Goal: Obtain resource: Obtain resource

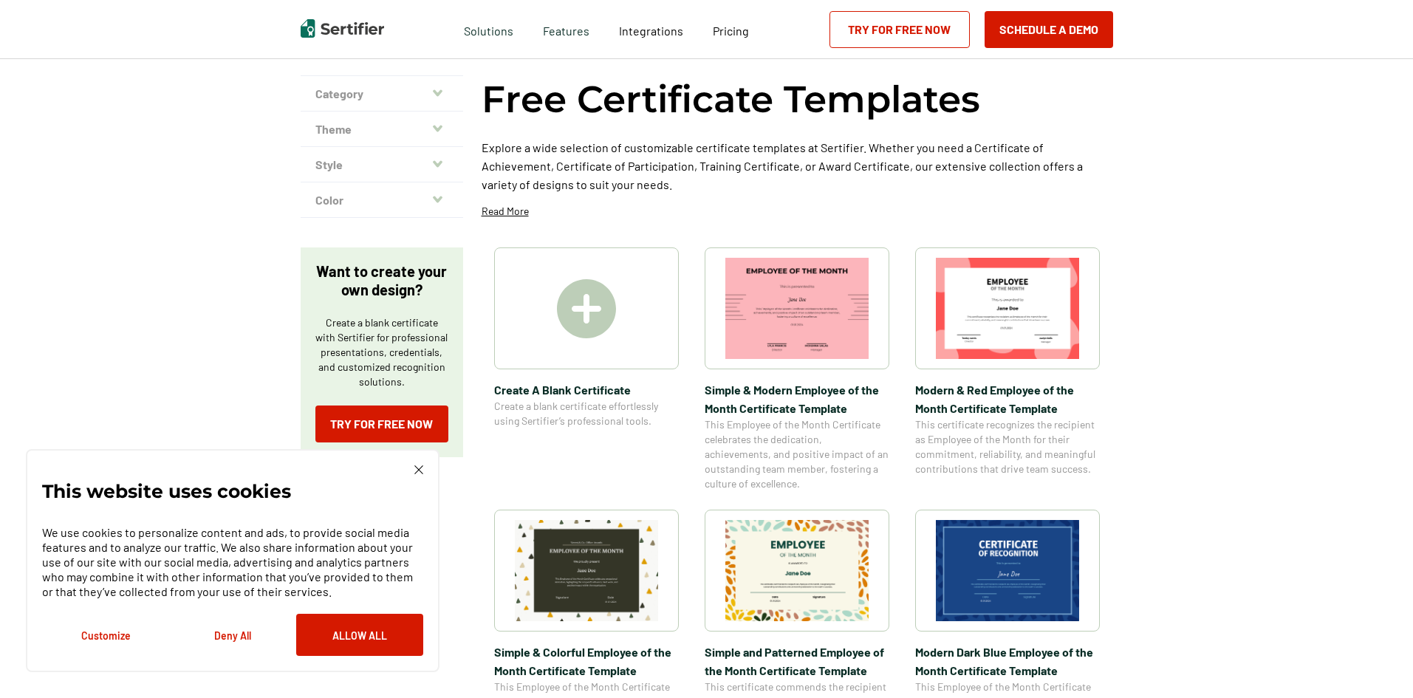
scroll to position [222, 0]
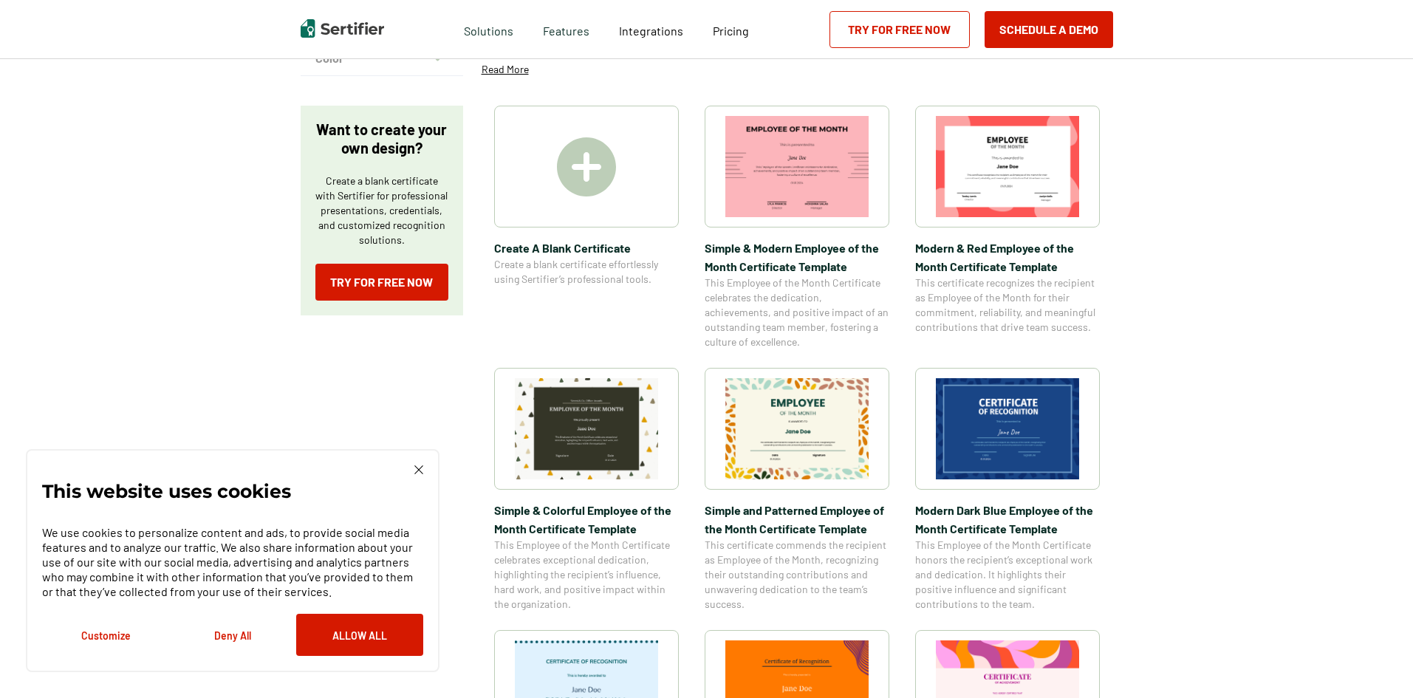
click at [806, 411] on img at bounding box center [796, 428] width 143 height 101
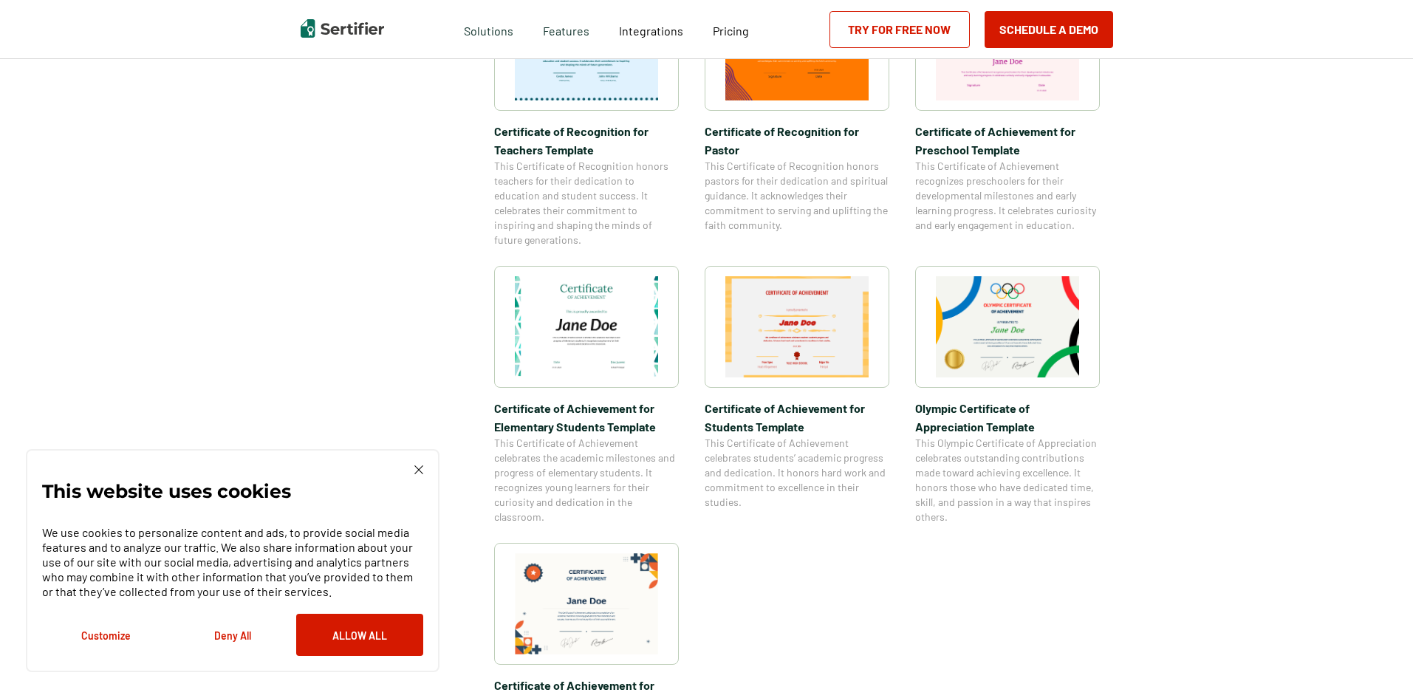
scroll to position [738, 0]
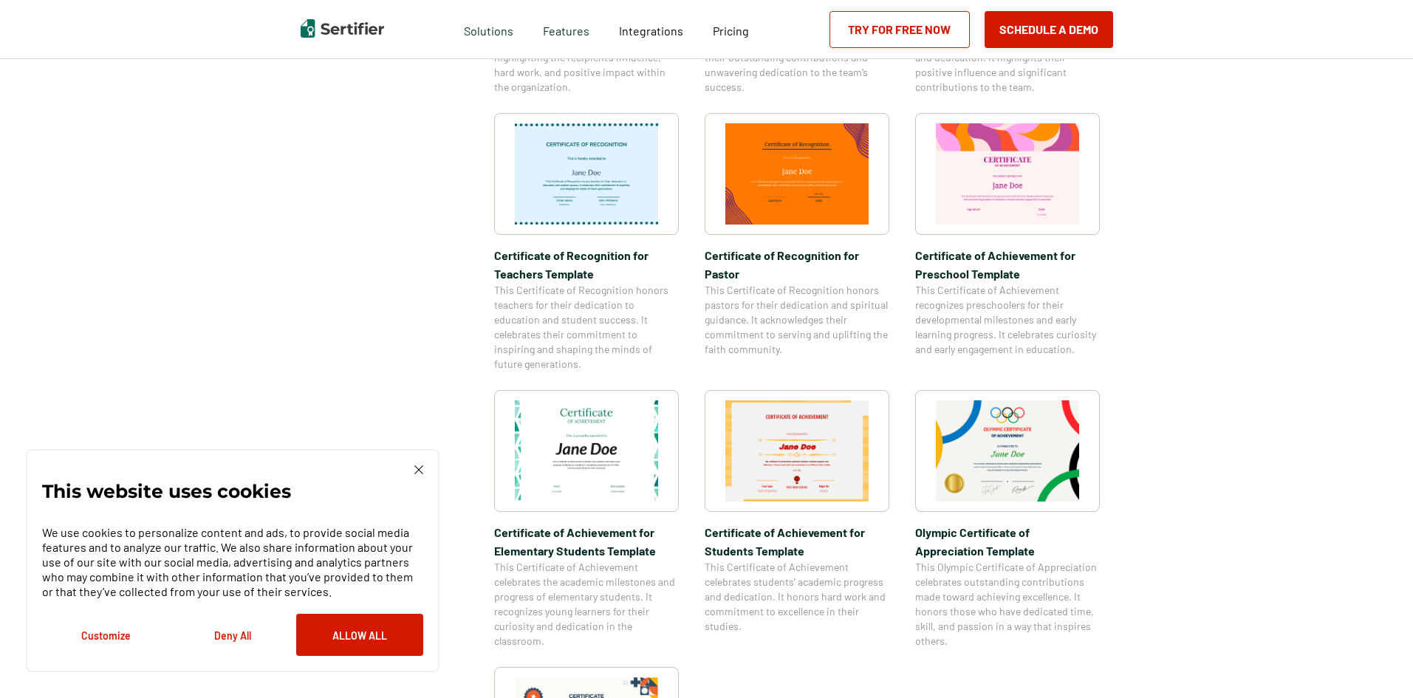
click at [621, 411] on img at bounding box center [586, 450] width 143 height 101
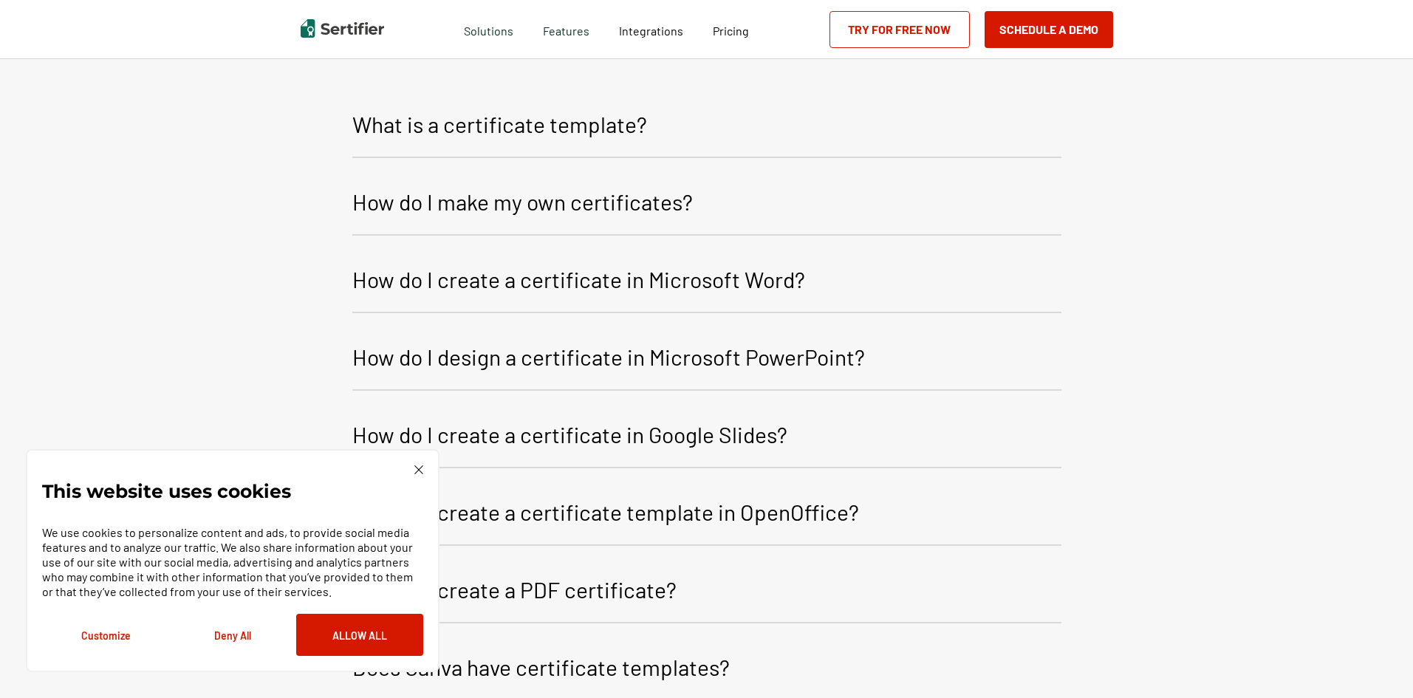
scroll to position [1783, 0]
click at [539, 126] on p "What is a certificate template?" at bounding box center [499, 123] width 295 height 35
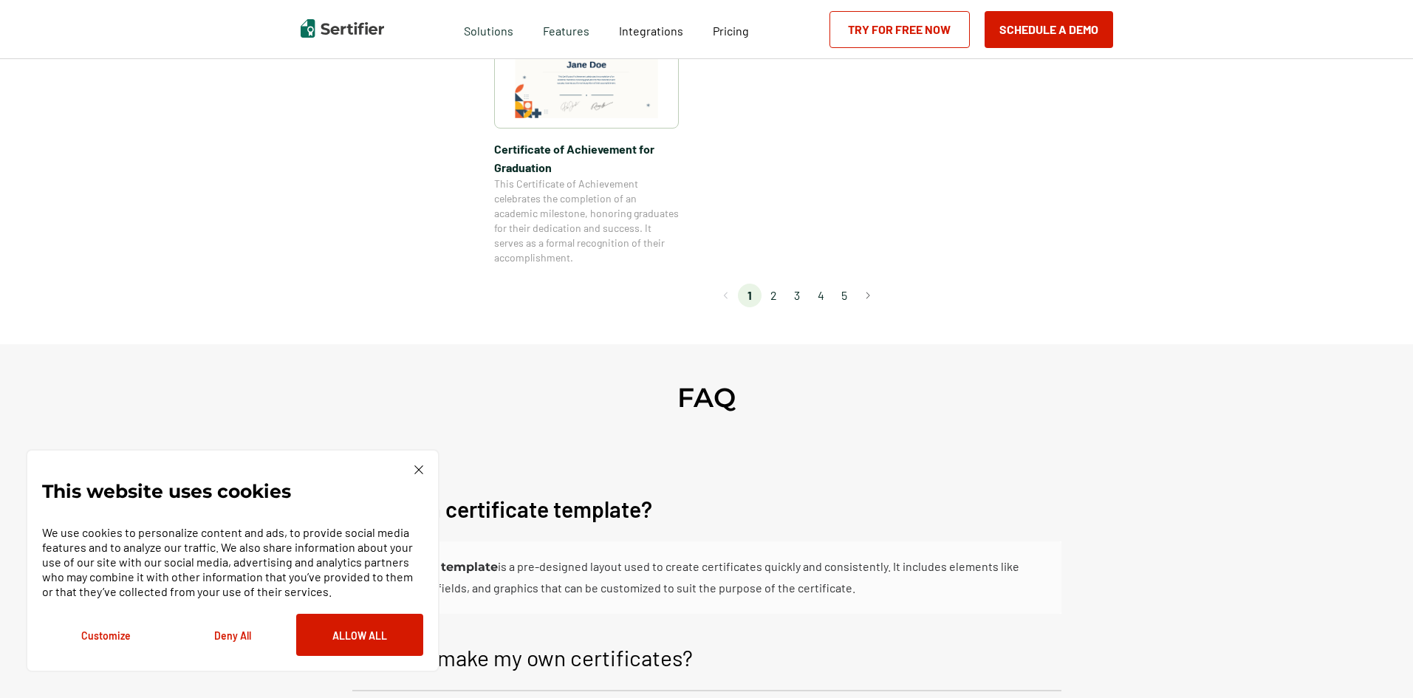
scroll to position [1119, 0]
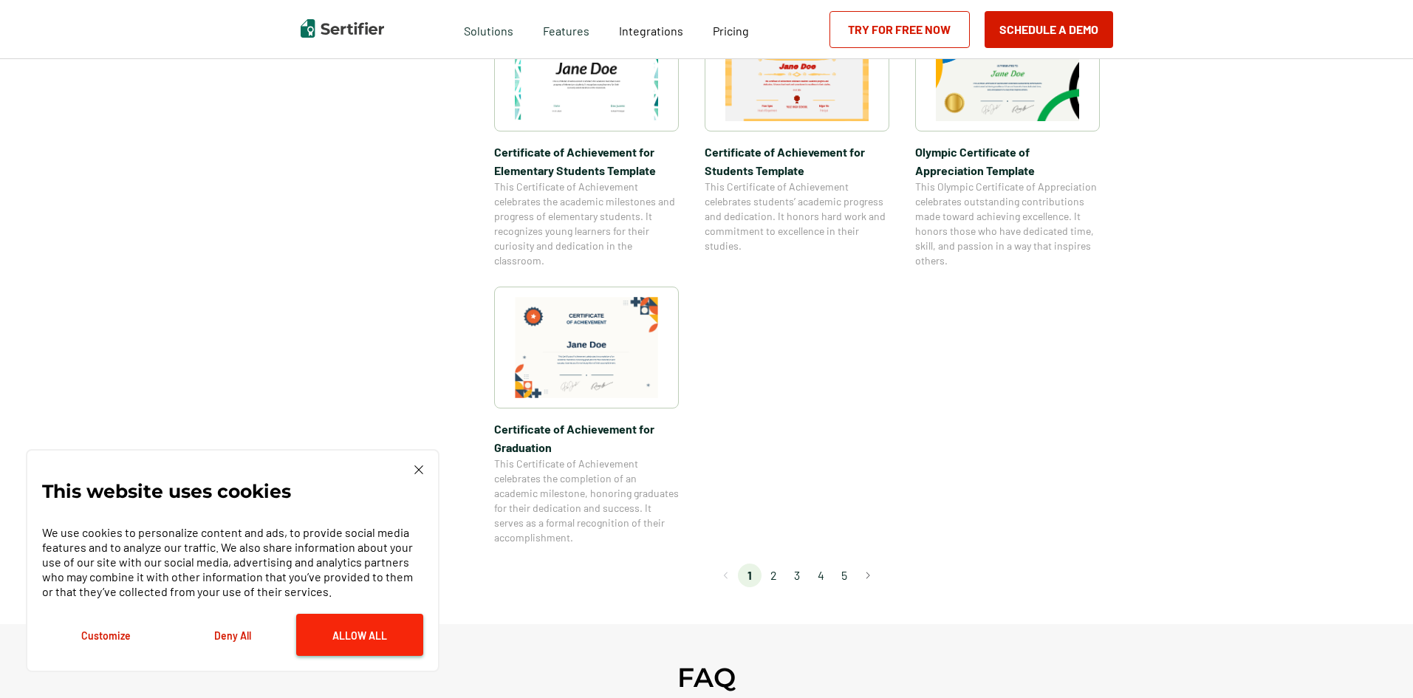
click at [360, 637] on button "Allow All" at bounding box center [359, 635] width 127 height 42
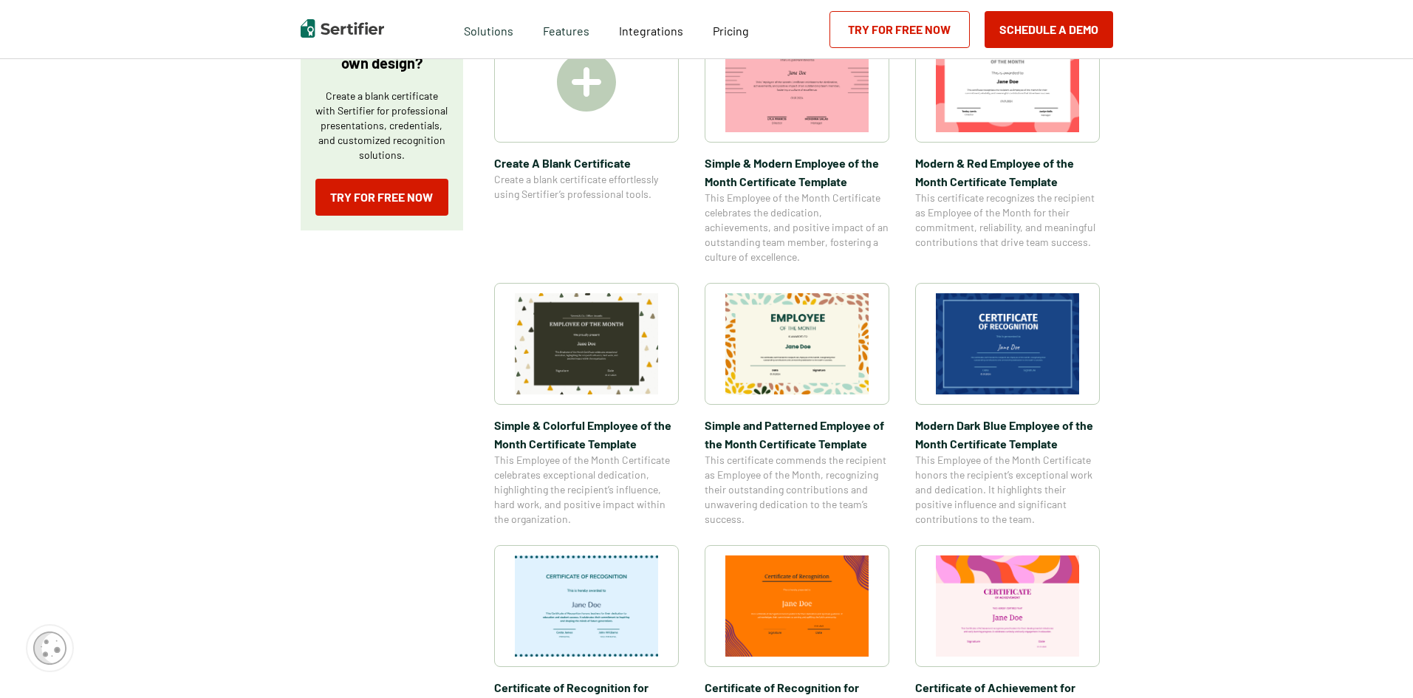
scroll to position [0, 0]
